Goal: Navigation & Orientation: Find specific page/section

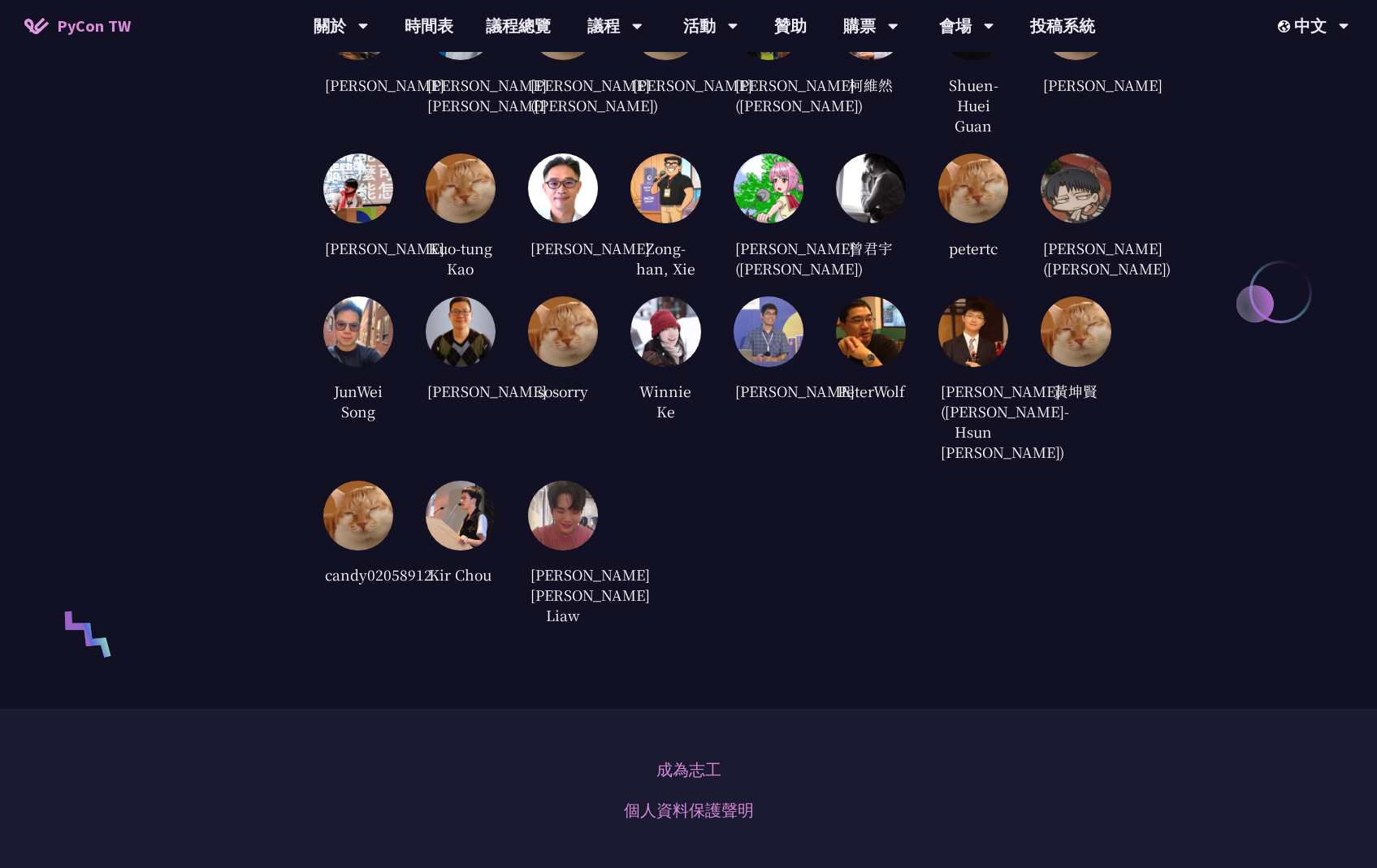
scroll to position [3741, 0]
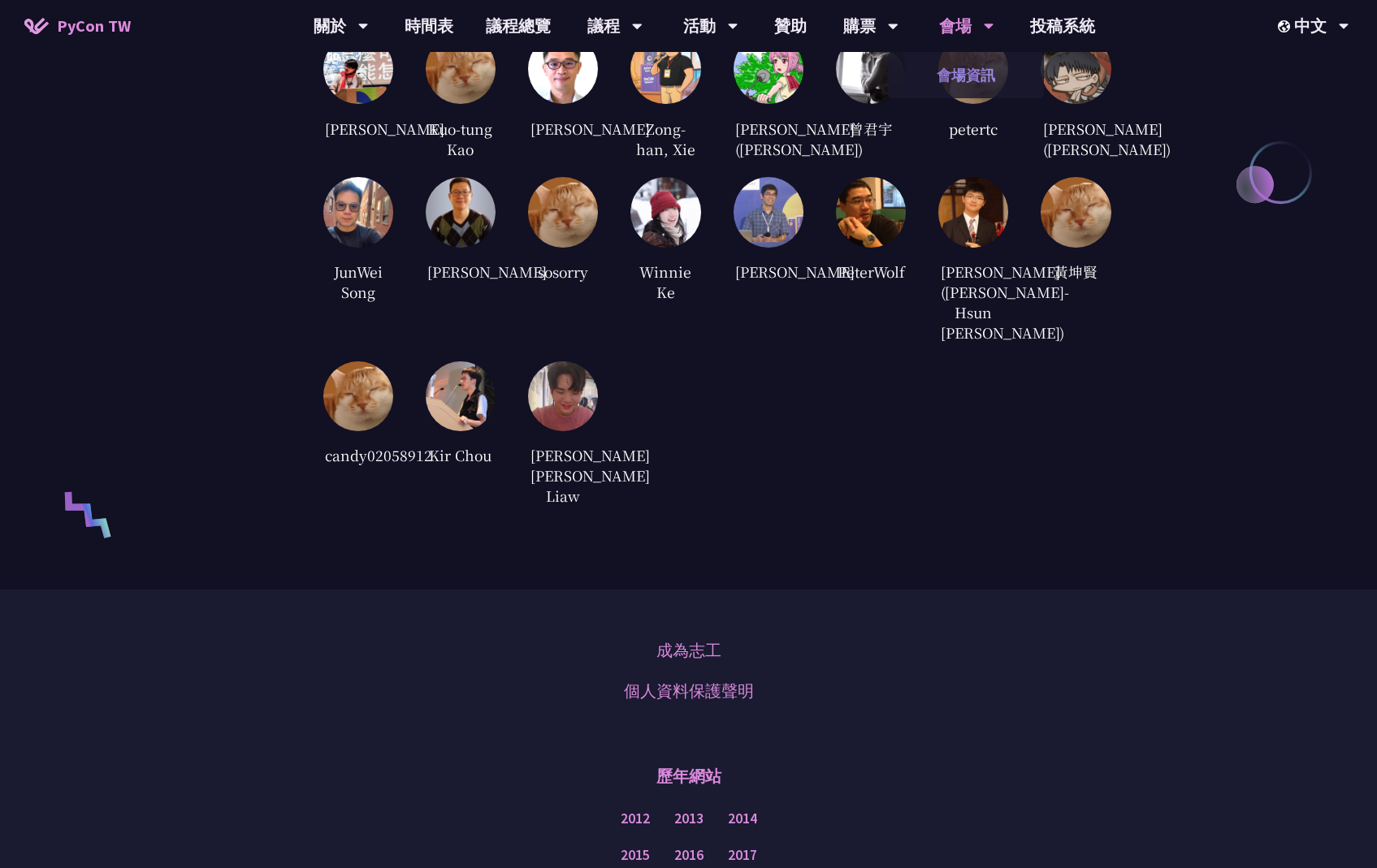
click at [989, 83] on link "會場資訊" at bounding box center [966, 75] width 156 height 38
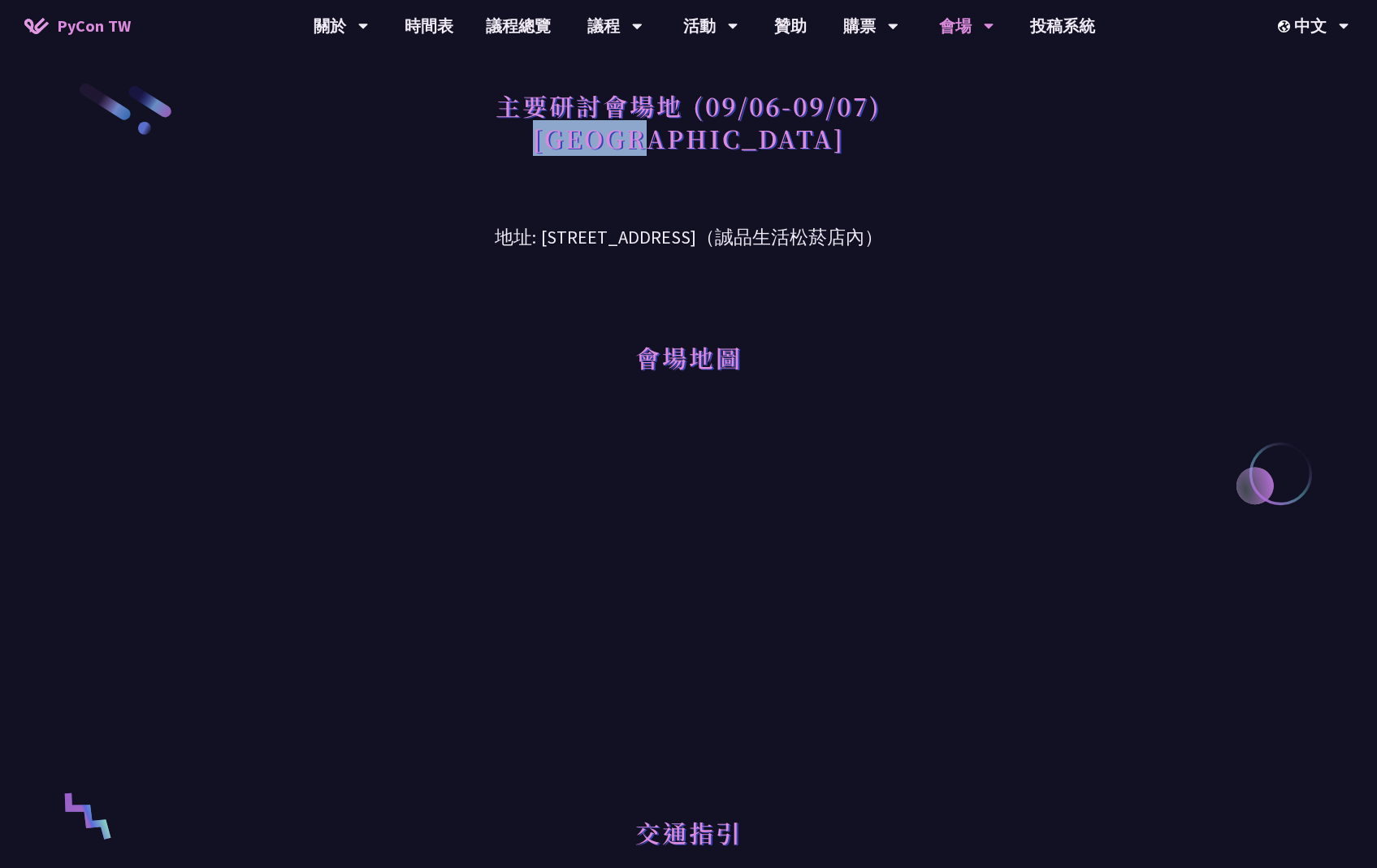
drag, startPoint x: 609, startPoint y: 142, endPoint x: 718, endPoint y: 155, distance: 109.8
click at [718, 155] on h1 "主要研討會場地 (09/06-09/07) [GEOGRAPHIC_DATA]" at bounding box center [688, 122] width 386 height 81
click at [951, 143] on div "主要研討會場地 (09/06-09/07) [GEOGRAPHIC_DATA]" at bounding box center [689, 140] width 845 height 117
click at [568, 145] on h1 "主要研討會場地 (09/06-09/07) [GEOGRAPHIC_DATA]" at bounding box center [688, 122] width 386 height 81
drag, startPoint x: 606, startPoint y: 145, endPoint x: 707, endPoint y: 144, distance: 101.0
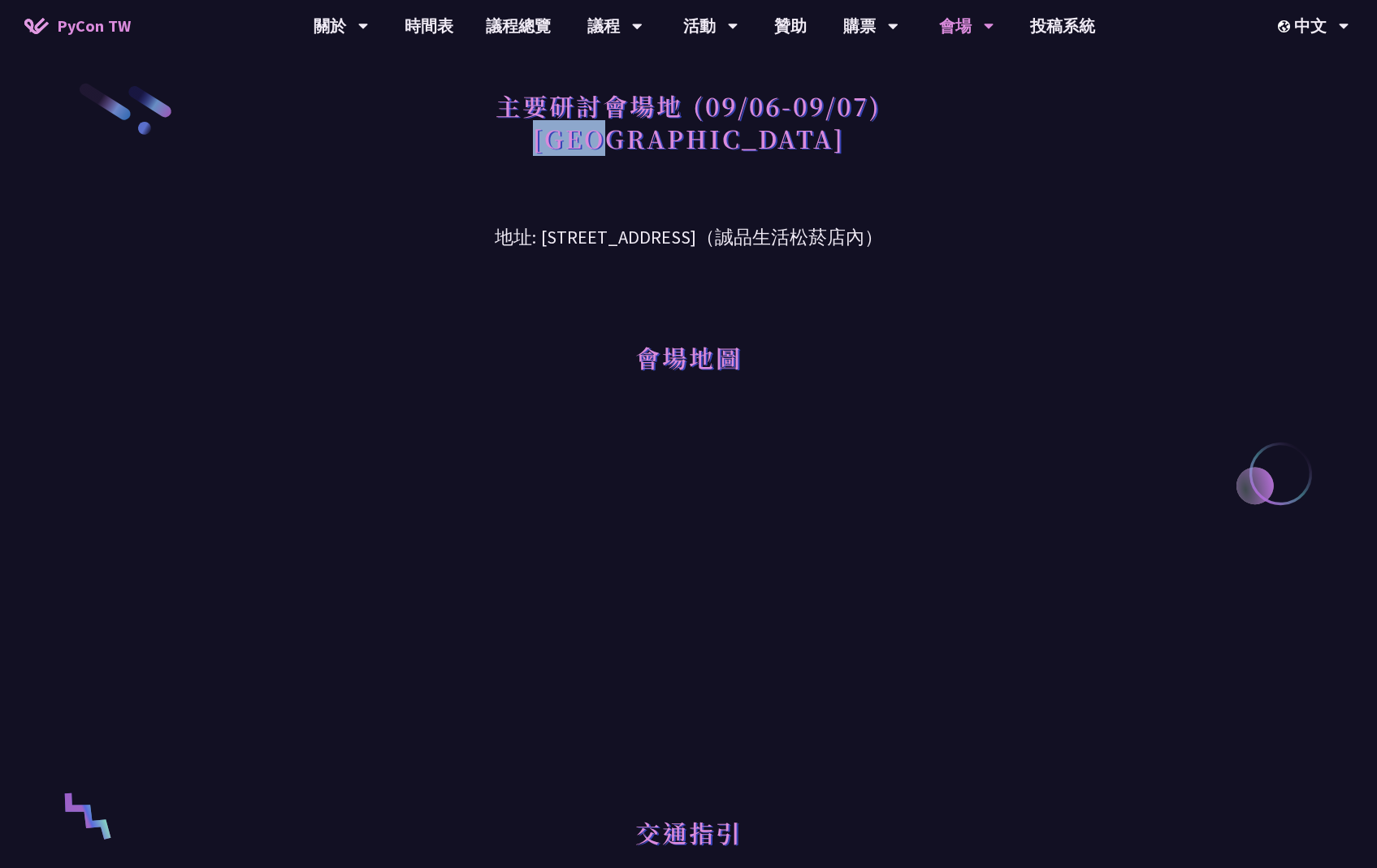
click at [707, 144] on h1 "主要研討會場地 (09/06-09/07) [GEOGRAPHIC_DATA]" at bounding box center [688, 122] width 386 height 81
copy h1 "台北文創"
